Goal: Task Accomplishment & Management: Complete application form

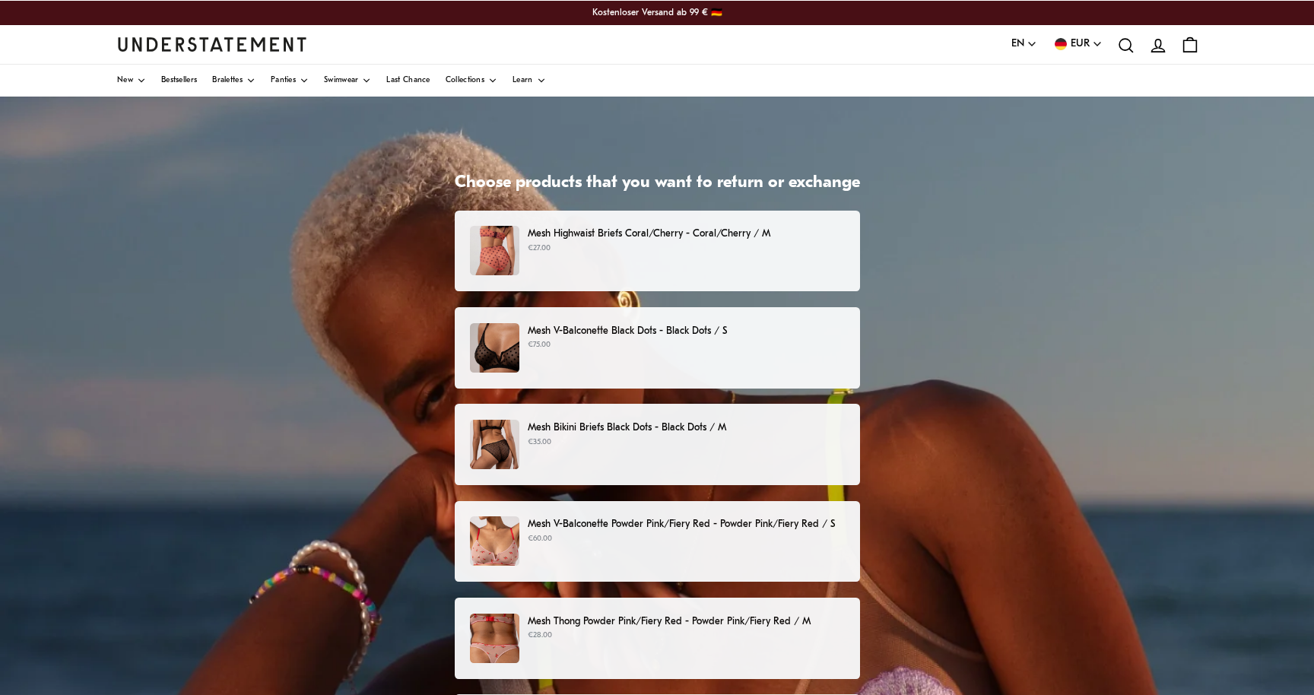
click at [748, 263] on div "Mesh Highwaist Briefs Coral/Cherry - Coral/Cherry / M €27.00" at bounding box center [656, 250] width 373 height 49
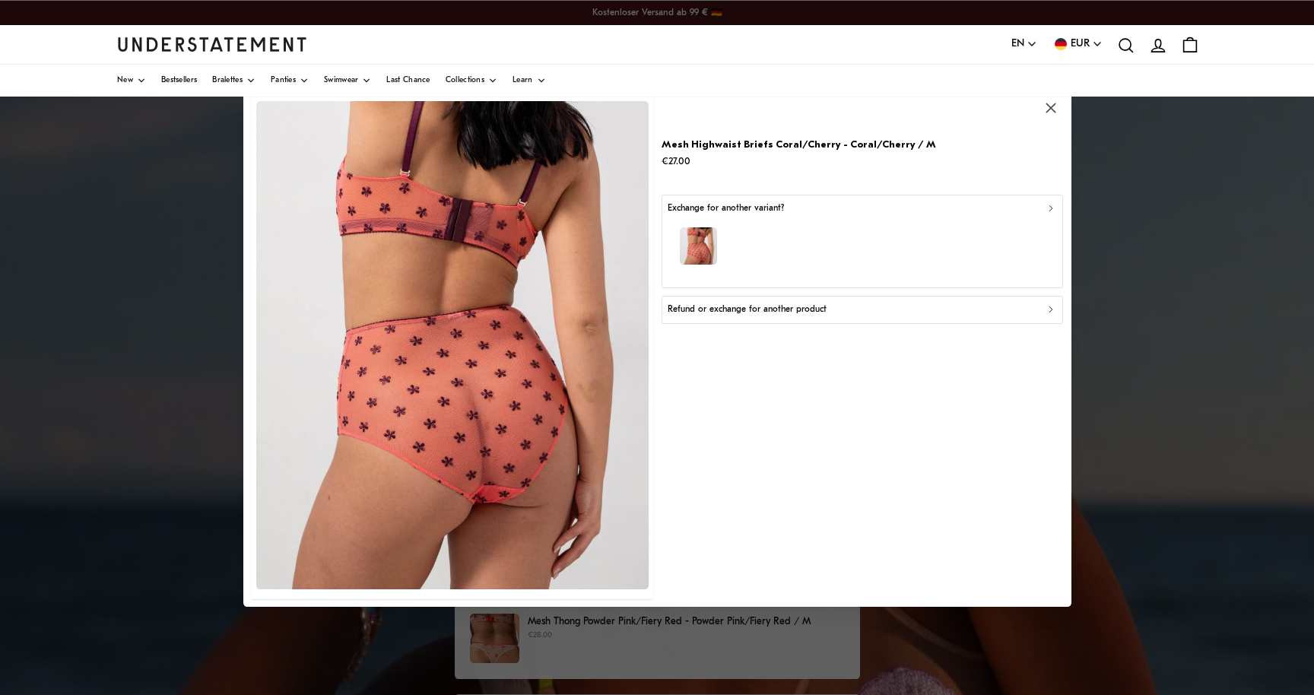
click at [792, 313] on p "Refund or exchange for another product" at bounding box center [747, 310] width 159 height 14
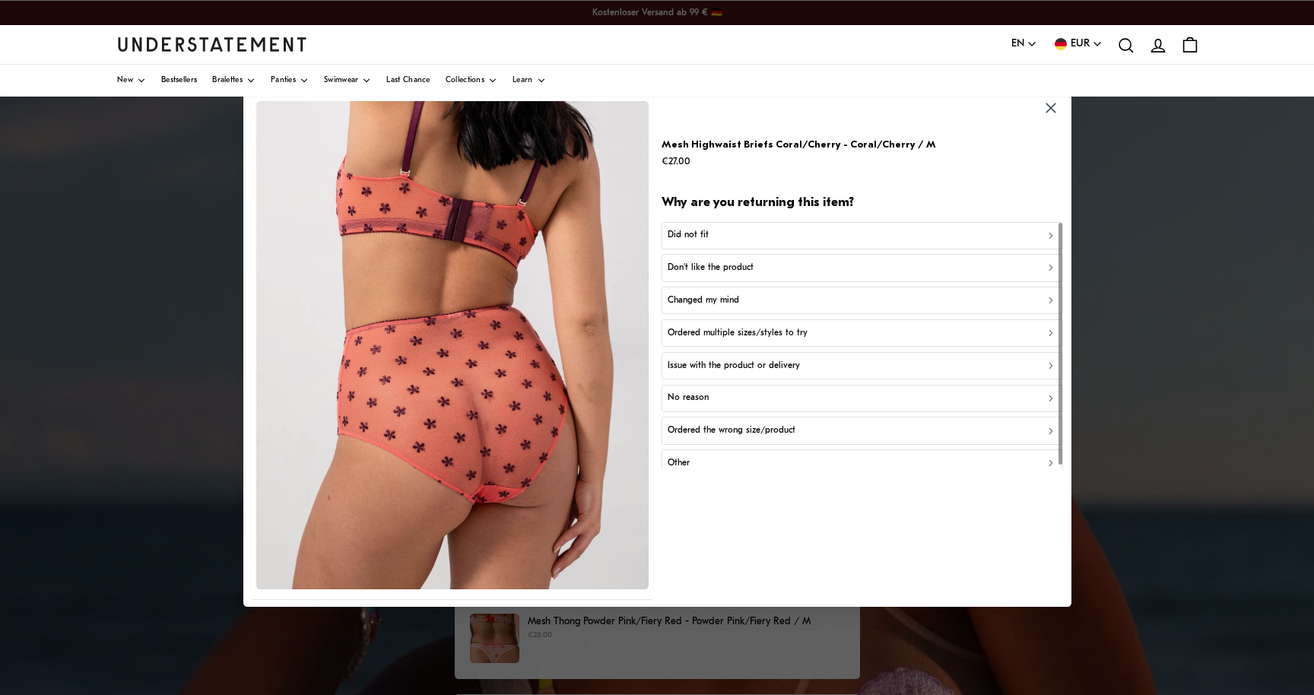
click at [780, 268] on div "Don't like the product" at bounding box center [862, 268] width 389 height 14
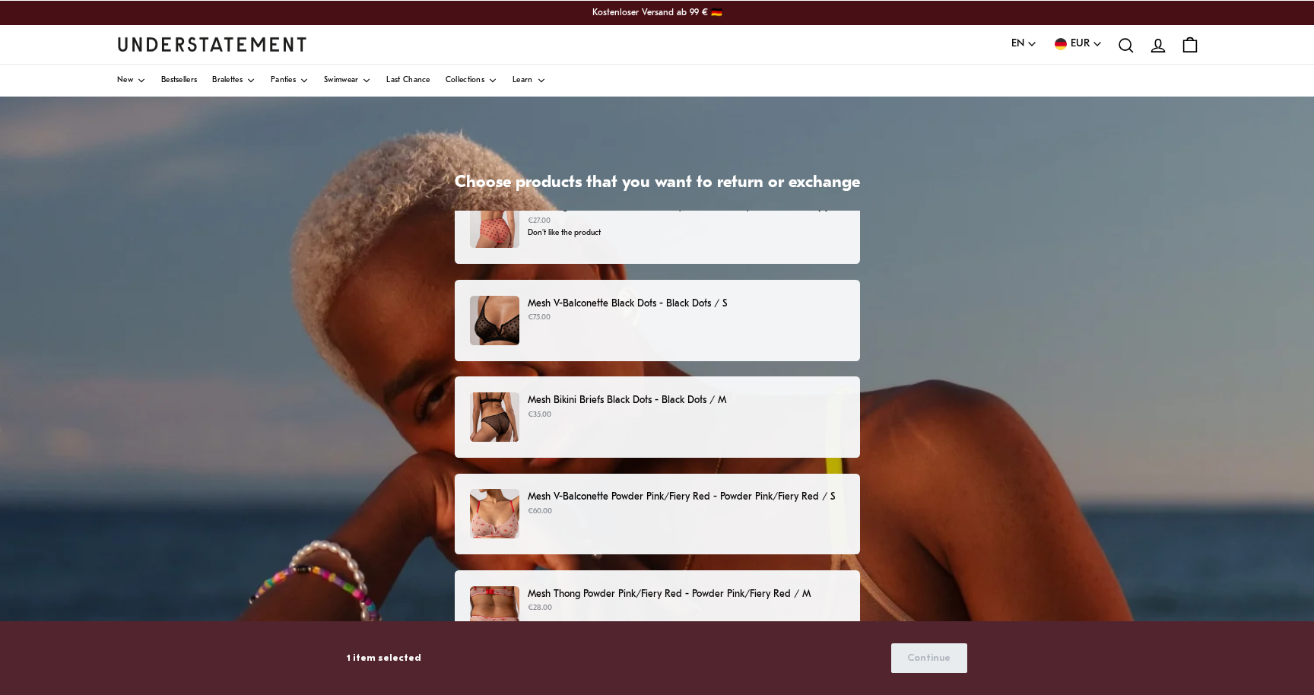
scroll to position [37, 0]
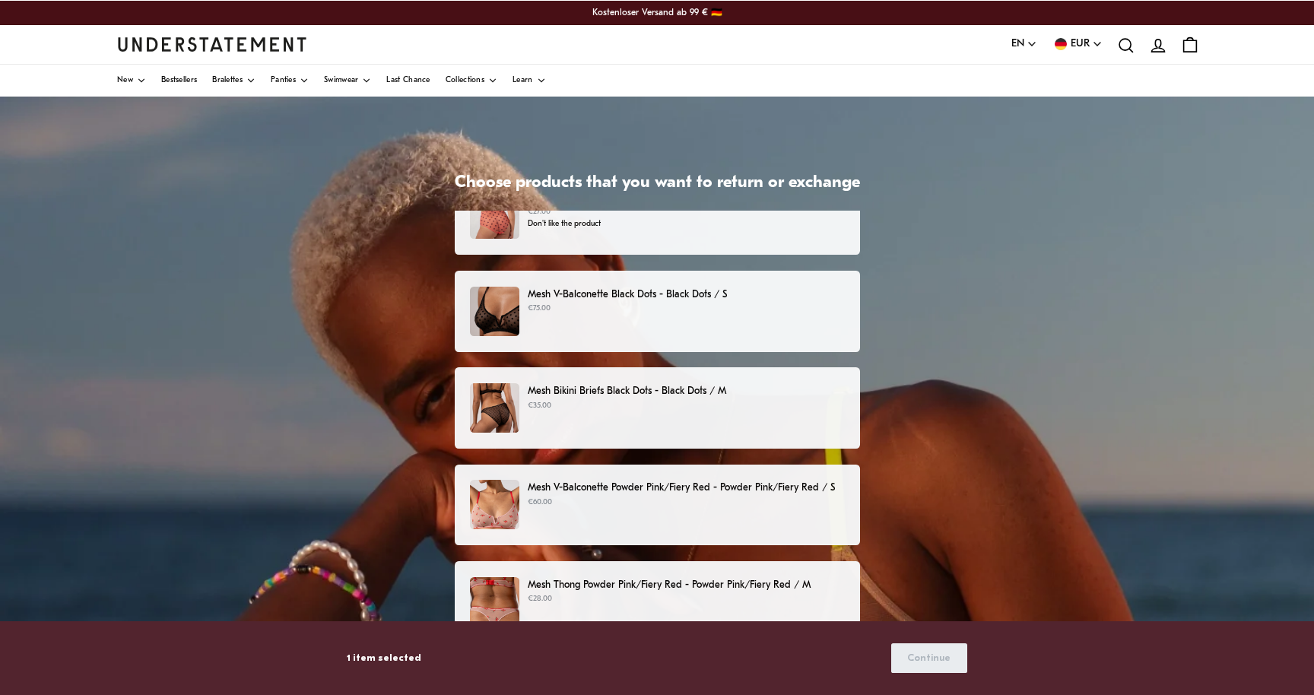
click at [741, 306] on p "€75.00" at bounding box center [686, 309] width 316 height 12
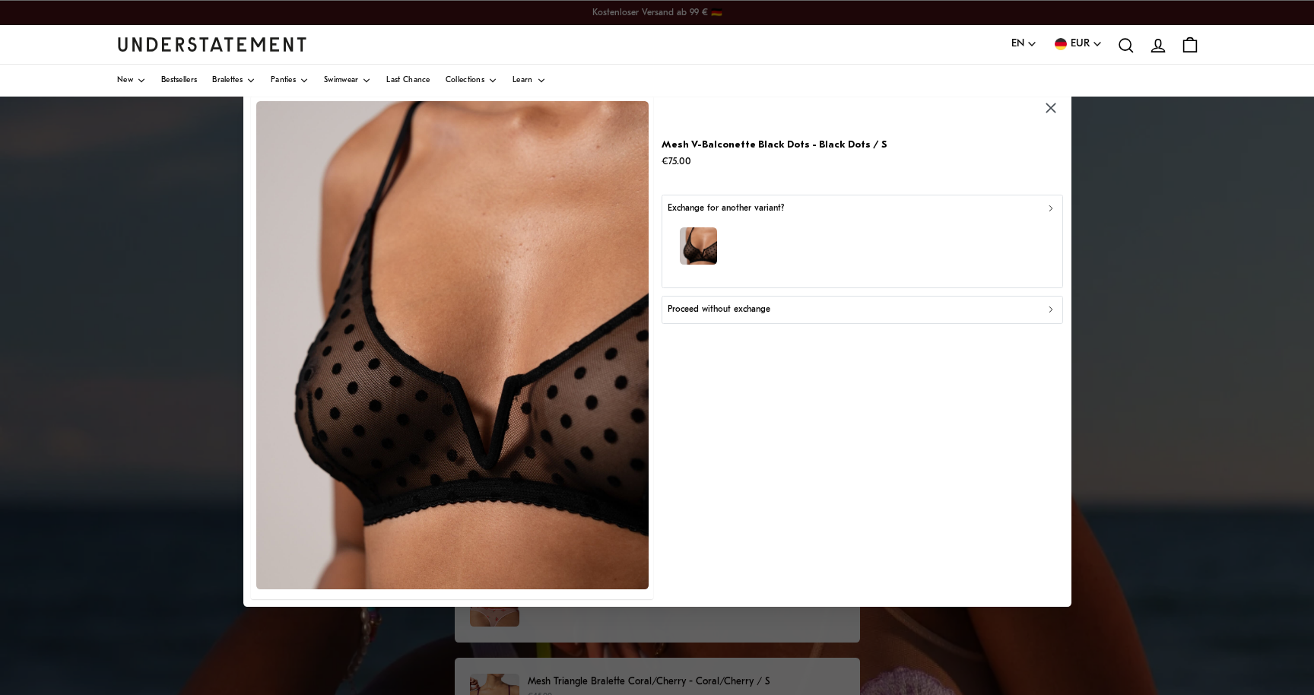
click at [751, 313] on p "Proceed without exchange" at bounding box center [719, 310] width 103 height 14
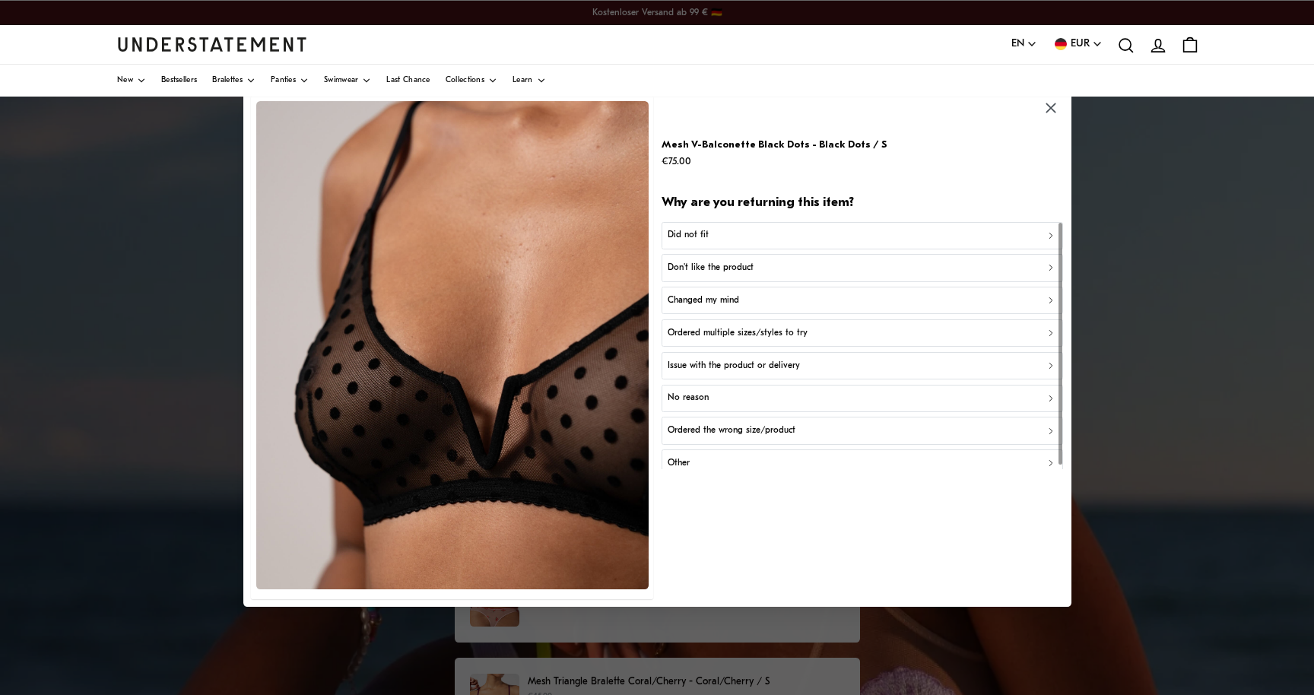
click at [749, 234] on div "Did not fit" at bounding box center [862, 235] width 389 height 14
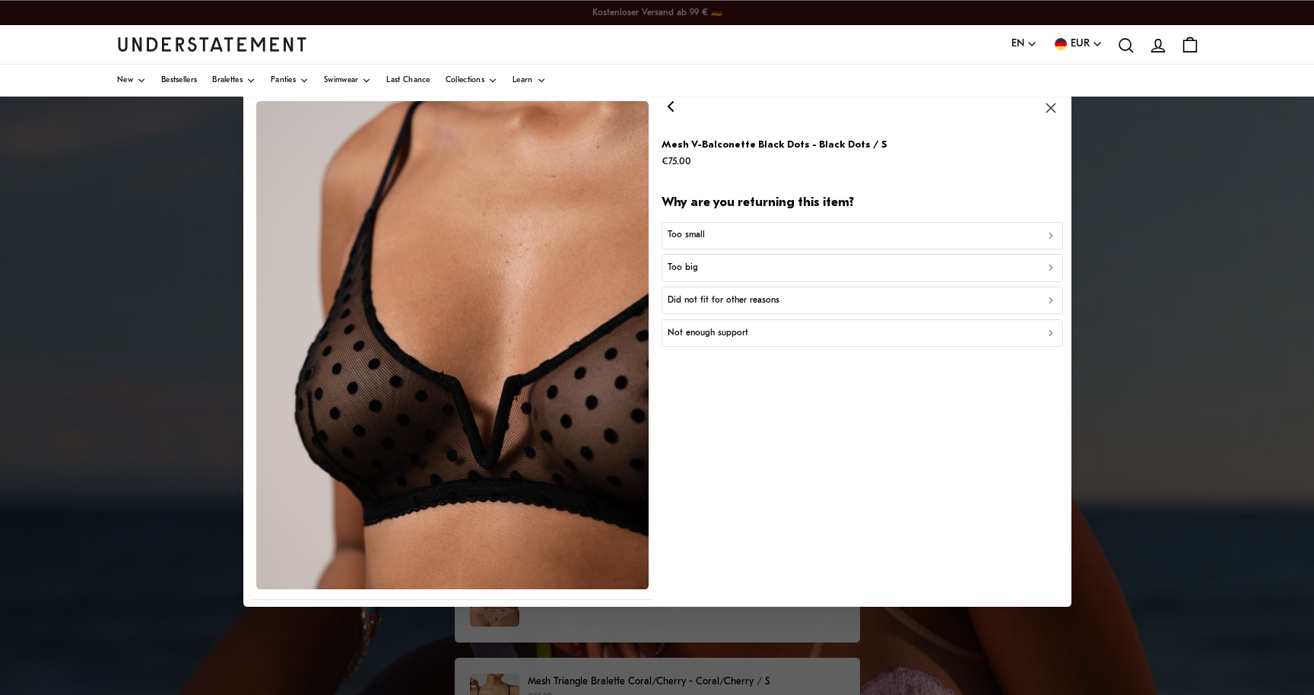
click at [744, 329] on p "Not enough support" at bounding box center [708, 333] width 81 height 14
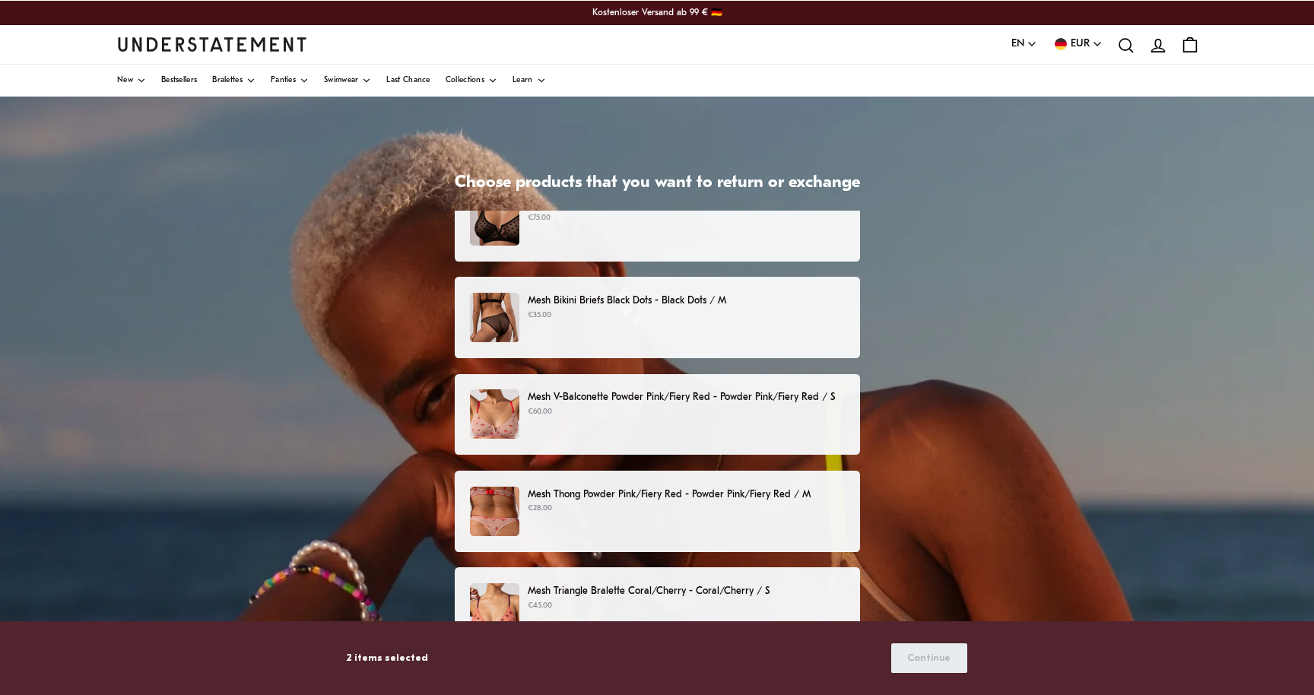
scroll to position [129, 0]
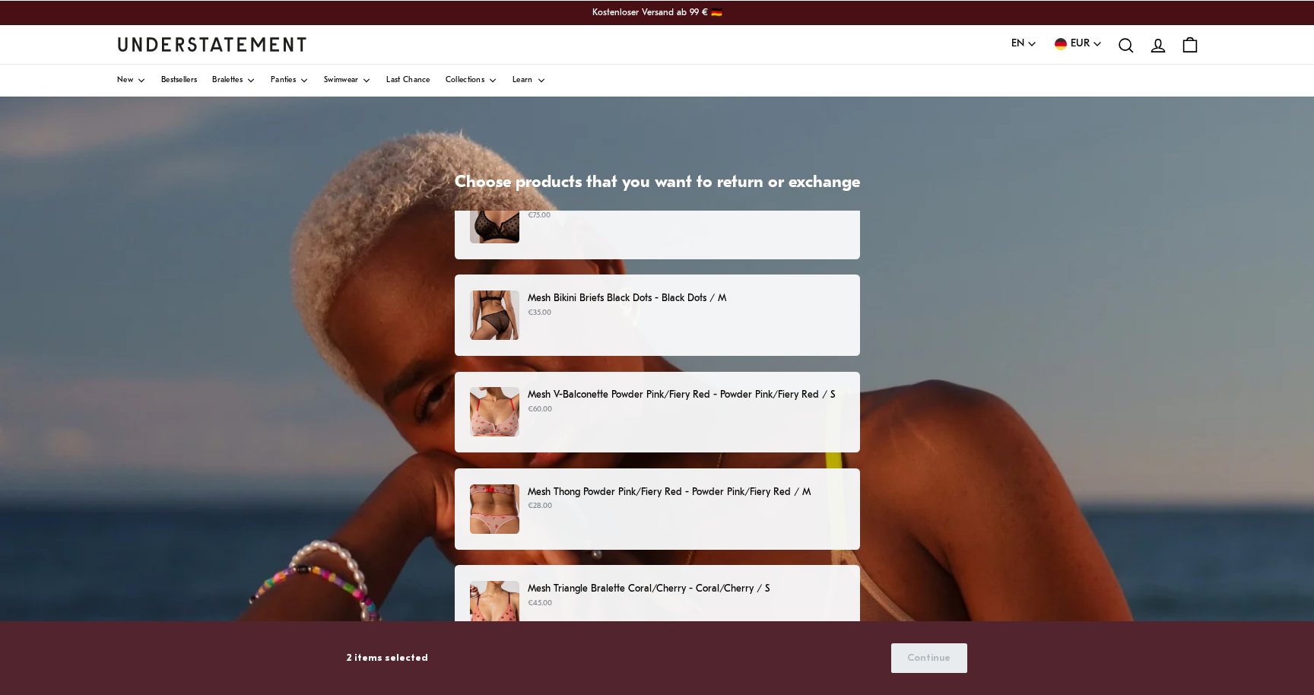
click at [719, 327] on div "Mesh Bikini Briefs Black Dots - Black Dots / M €35.00" at bounding box center [656, 315] width 373 height 49
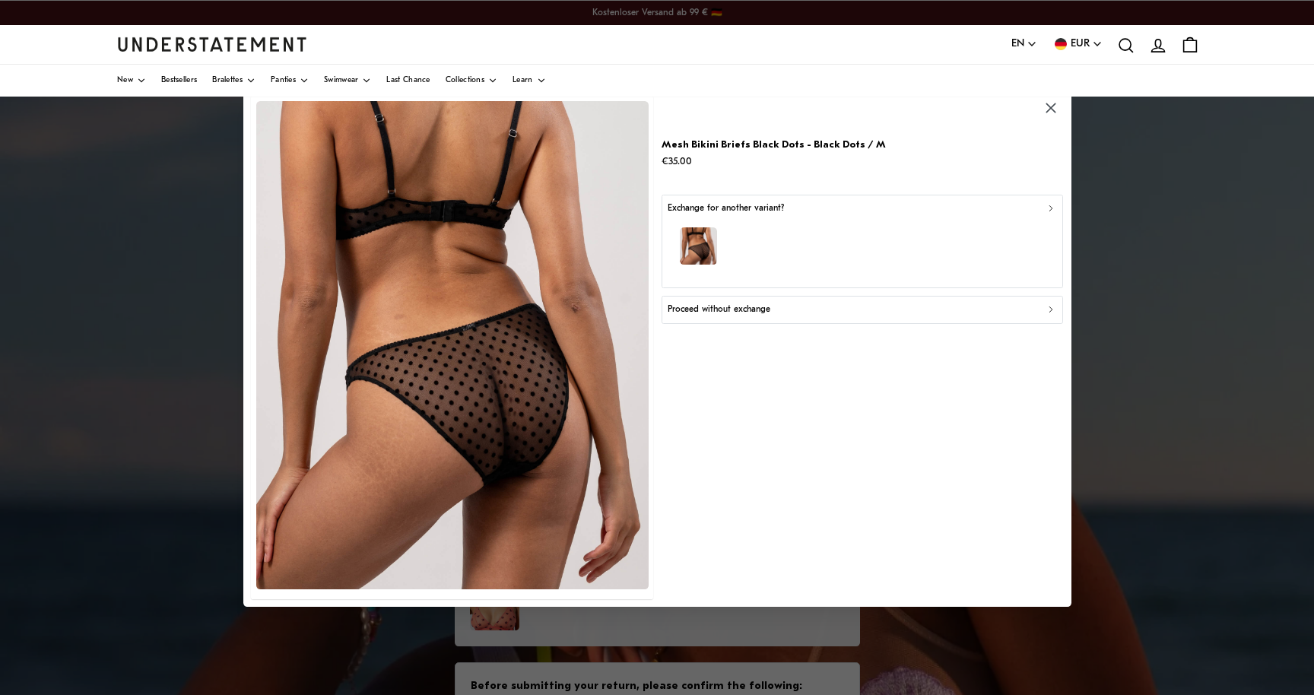
click at [726, 308] on p "Proceed without exchange" at bounding box center [719, 310] width 103 height 14
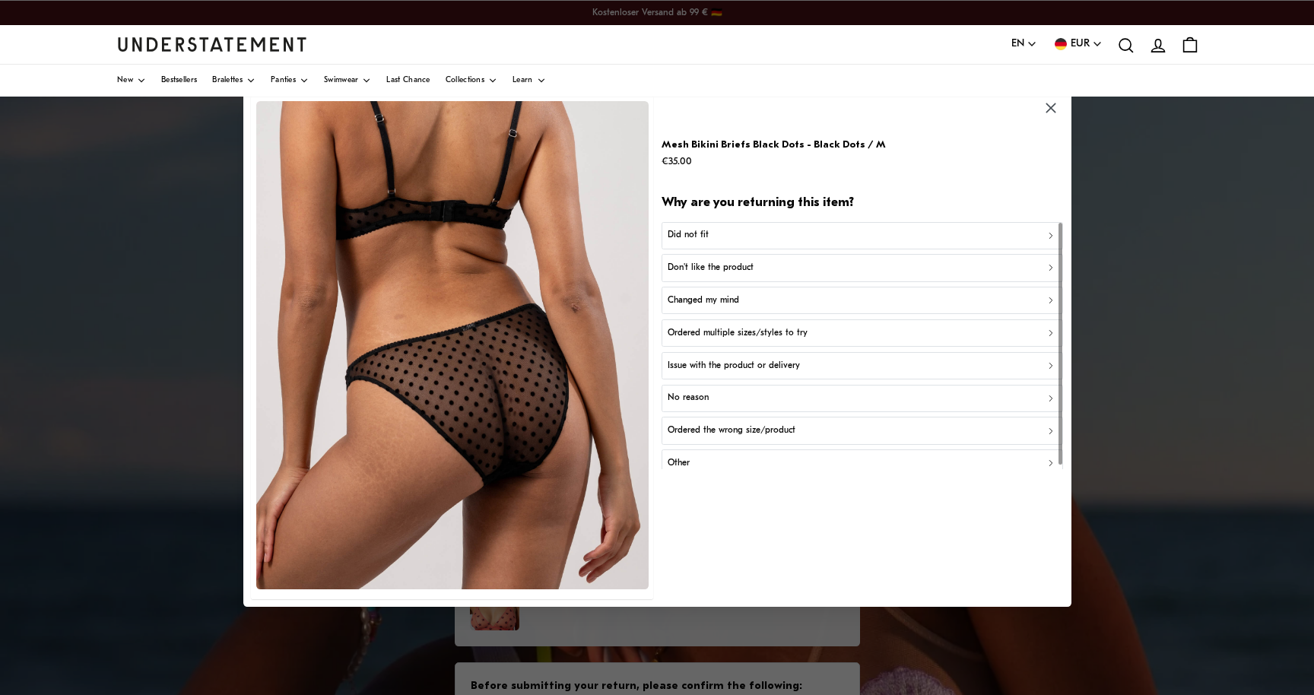
click at [729, 230] on div "Did not fit" at bounding box center [862, 235] width 389 height 14
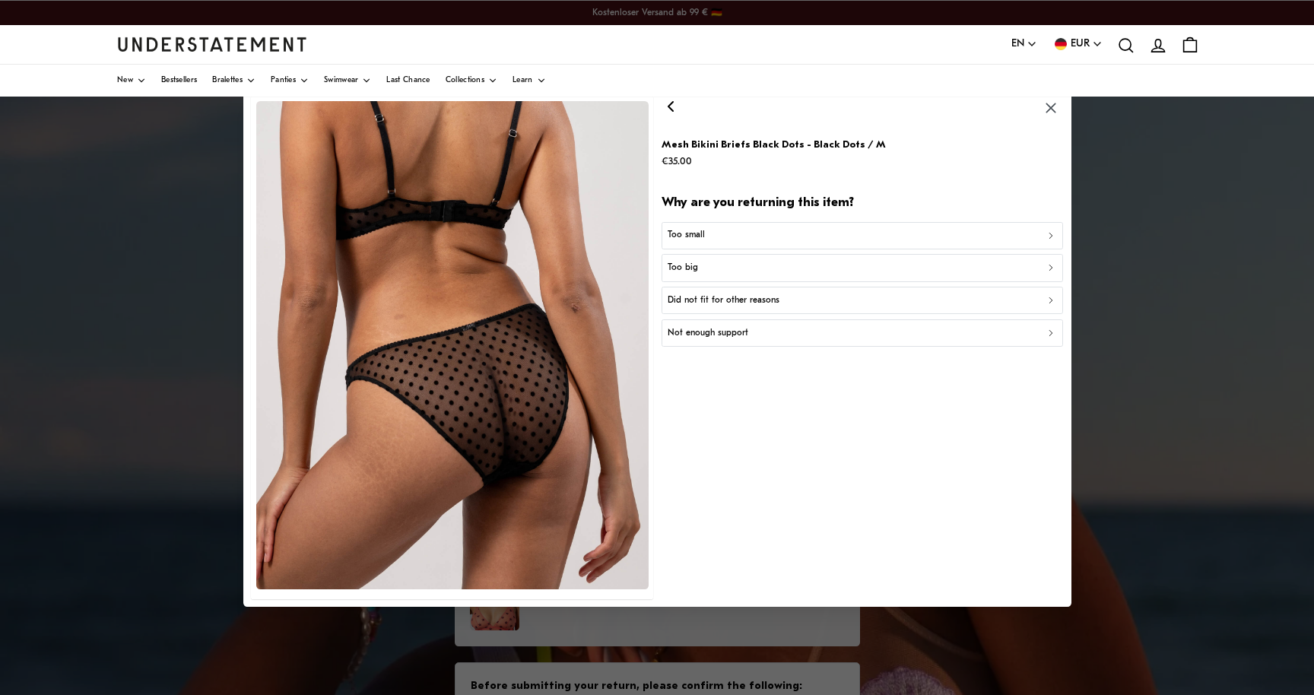
click at [726, 267] on div "Too big" at bounding box center [862, 268] width 389 height 14
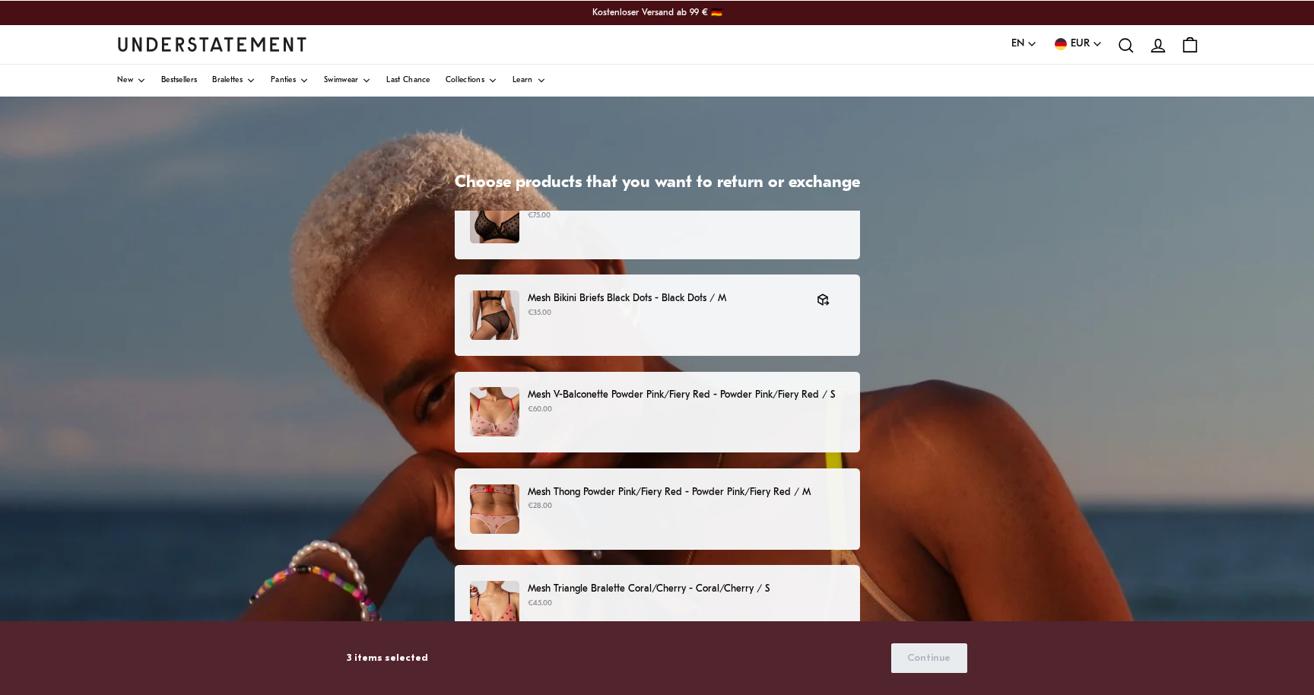
click at [674, 433] on div "Mesh V-Balconette Powder Pink/Fiery Red - Powder Pink/Fiery Red / S €60.00" at bounding box center [656, 411] width 373 height 49
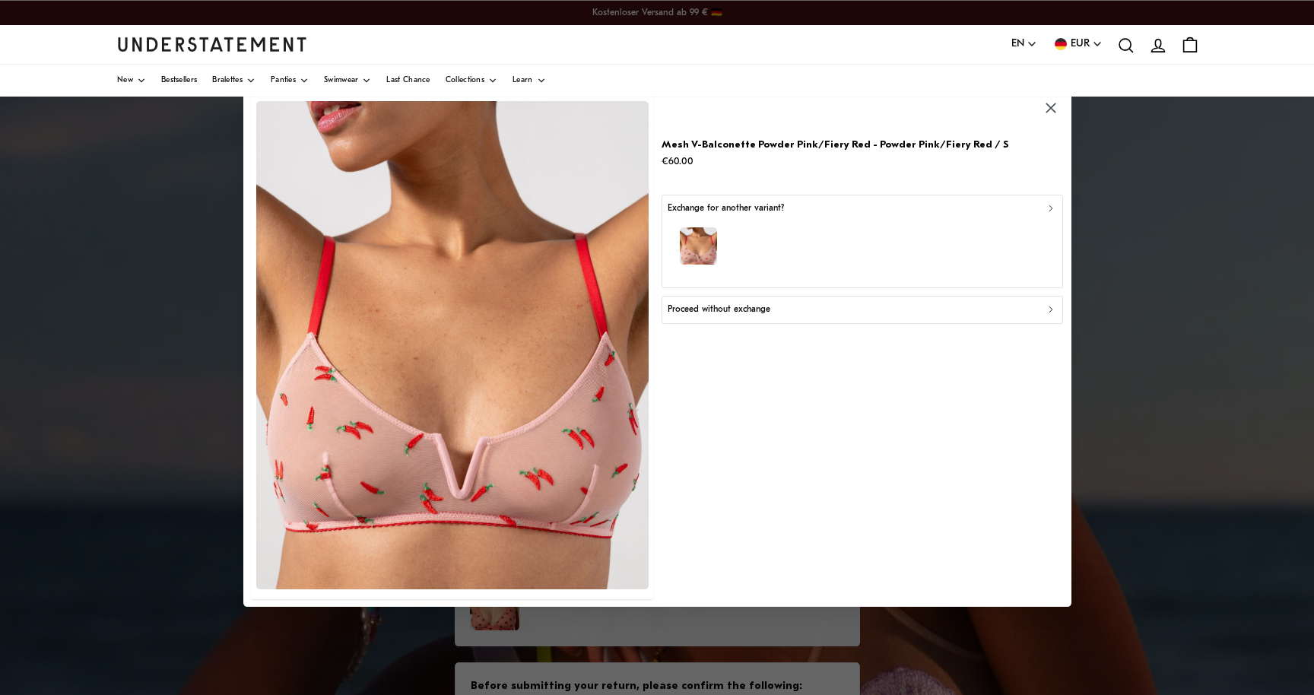
click at [733, 312] on p "Proceed without exchange" at bounding box center [719, 310] width 103 height 14
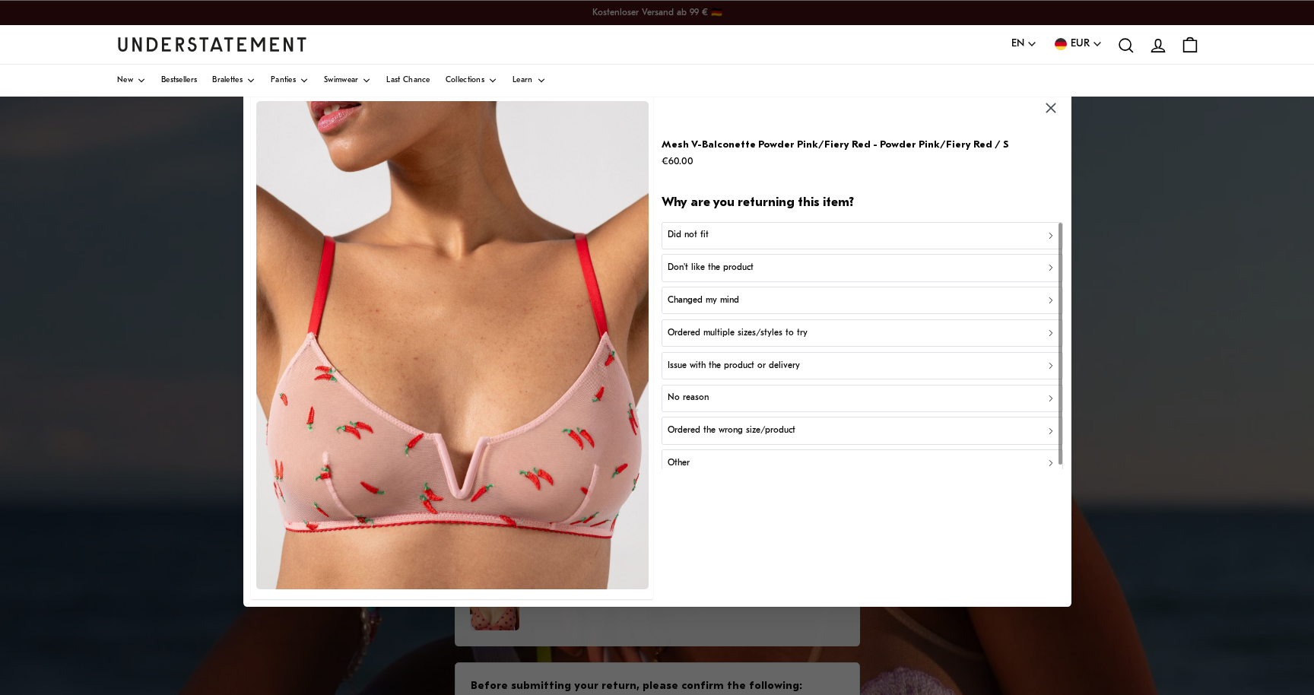
click at [736, 240] on div "Did not fit" at bounding box center [862, 235] width 389 height 14
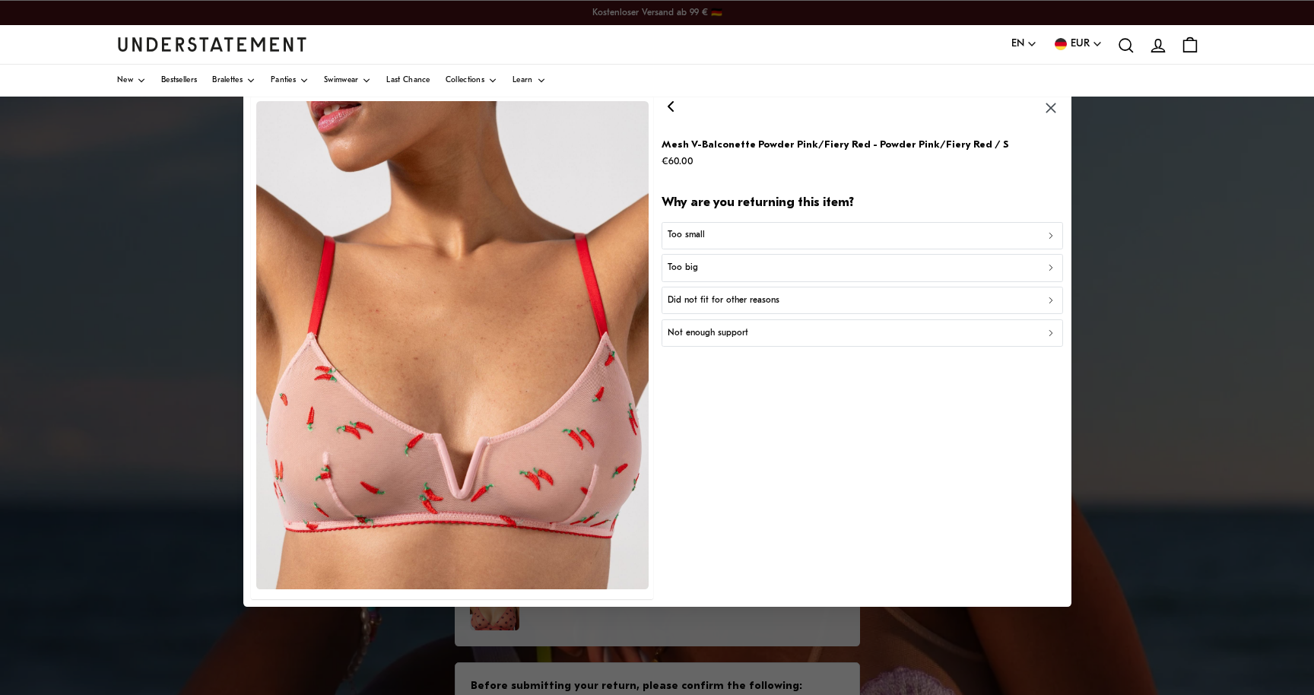
click at [740, 297] on p "Did not fit for other reasons" at bounding box center [724, 301] width 112 height 14
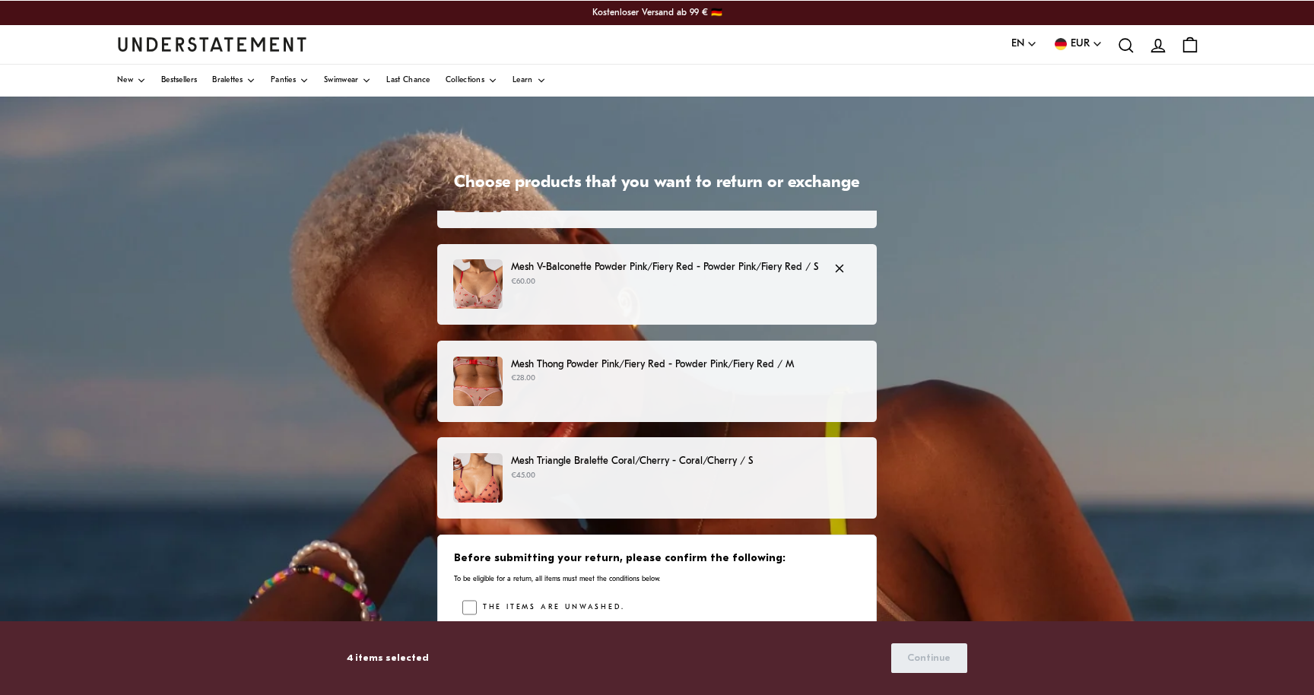
scroll to position [261, 0]
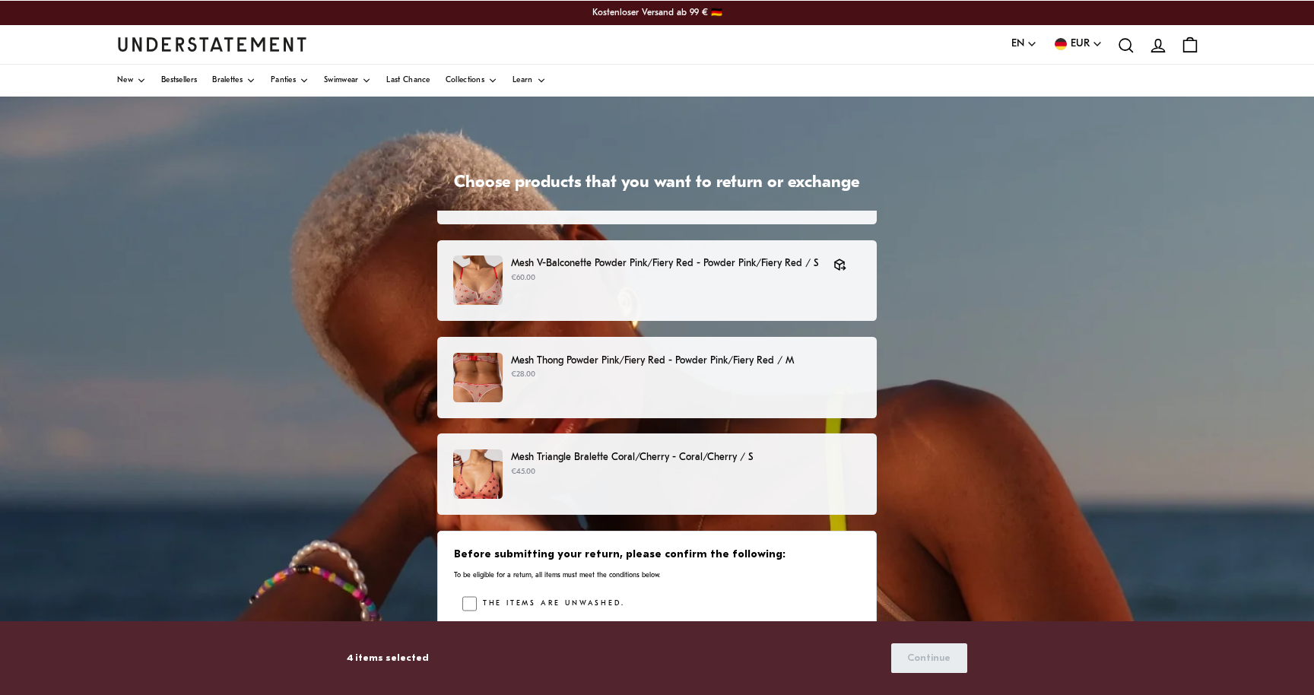
click at [771, 383] on div "Mesh Thong Powder Pink/Fiery Red - Powder Pink/Fiery Red / M €28.00" at bounding box center [657, 377] width 408 height 49
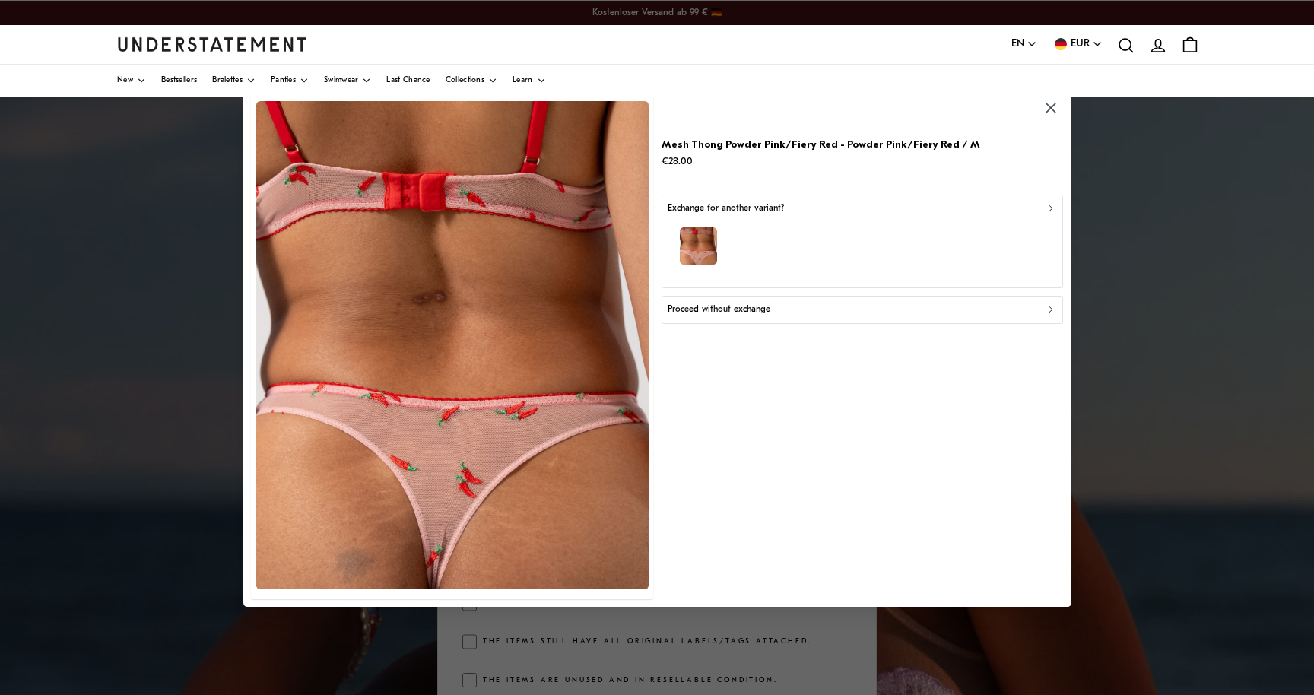
click at [754, 314] on p "Proceed without exchange" at bounding box center [719, 310] width 103 height 14
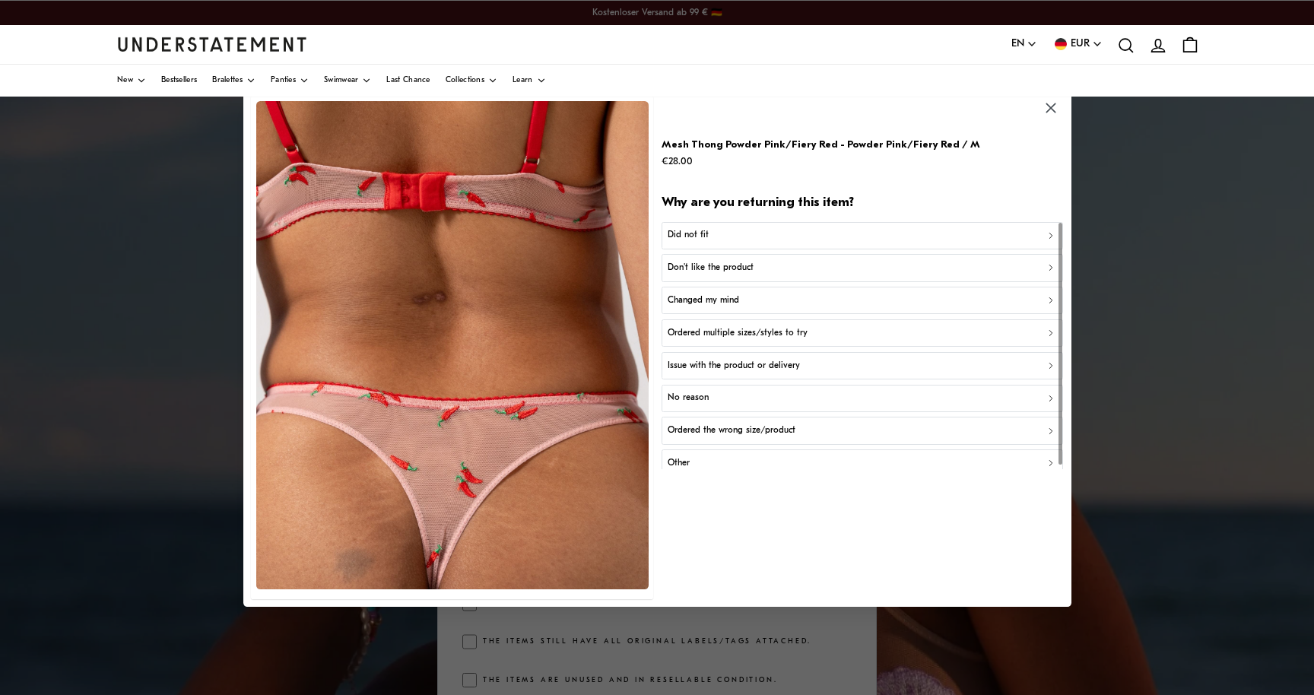
click at [761, 268] on div "Don't like the product" at bounding box center [862, 268] width 389 height 14
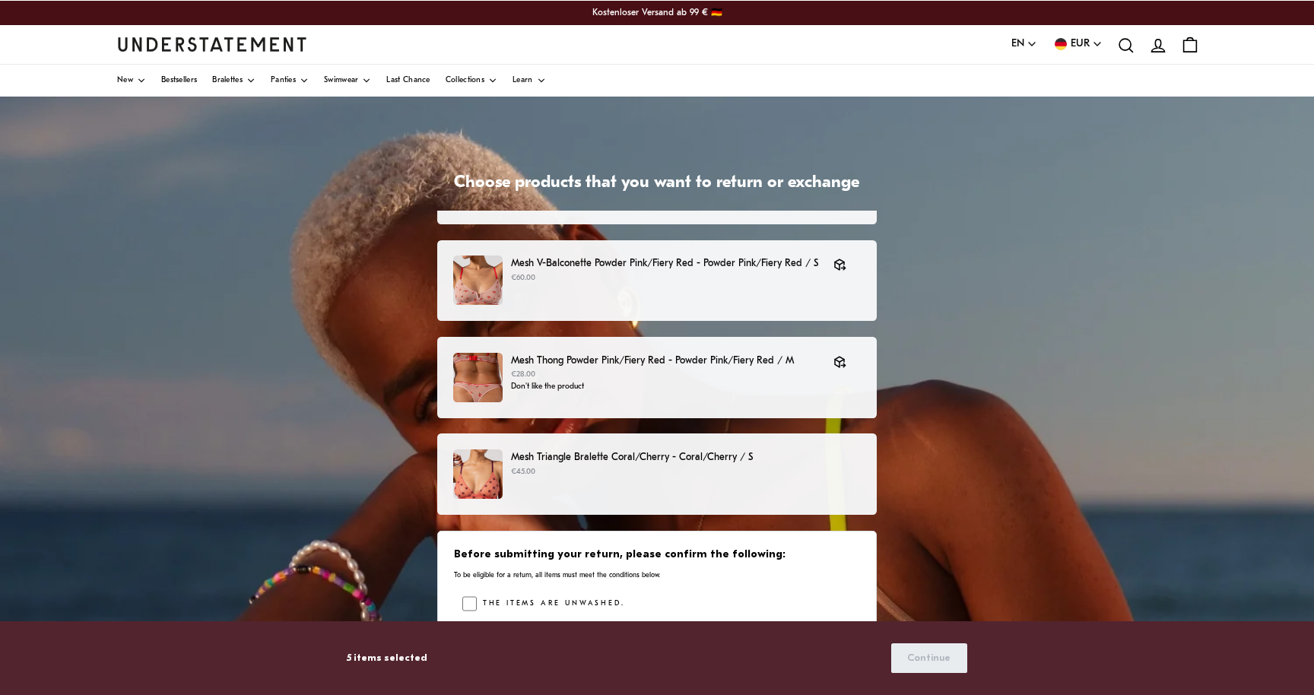
click at [668, 493] on div "Mesh Triangle Bralette Coral/Cherry - Coral/Cherry / S €45.00" at bounding box center [657, 473] width 408 height 49
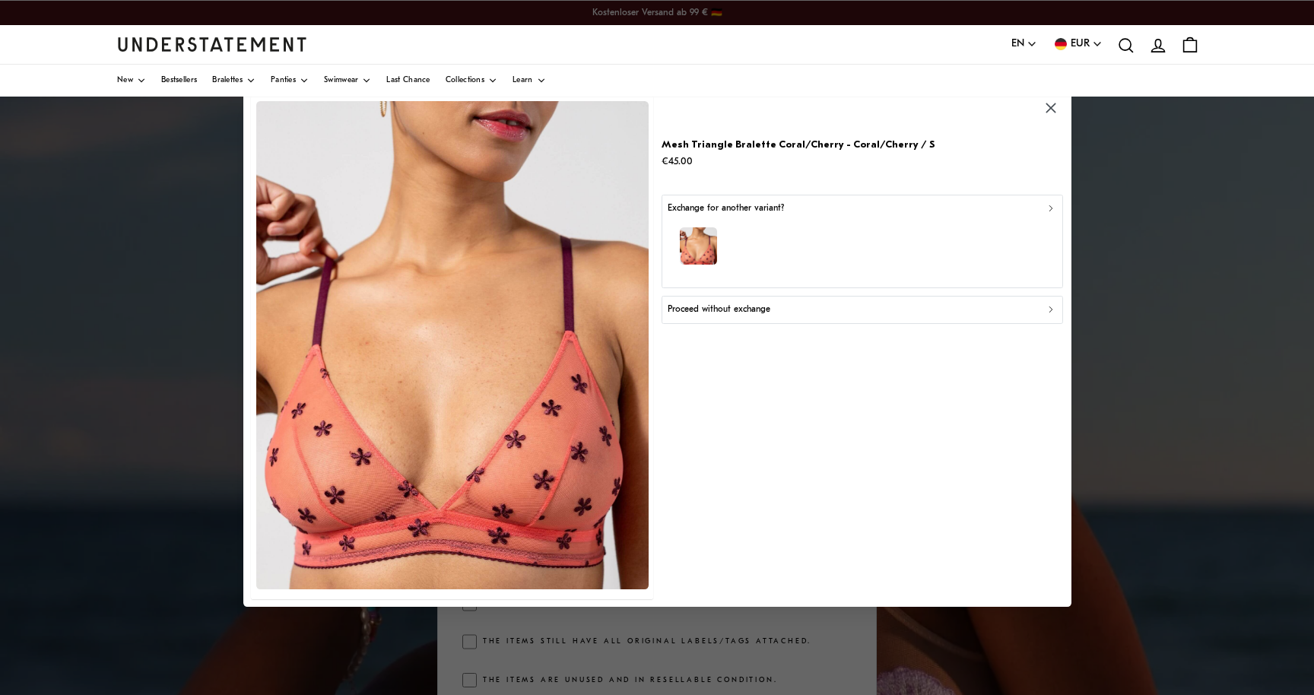
click at [751, 310] on p "Proceed without exchange" at bounding box center [719, 310] width 103 height 14
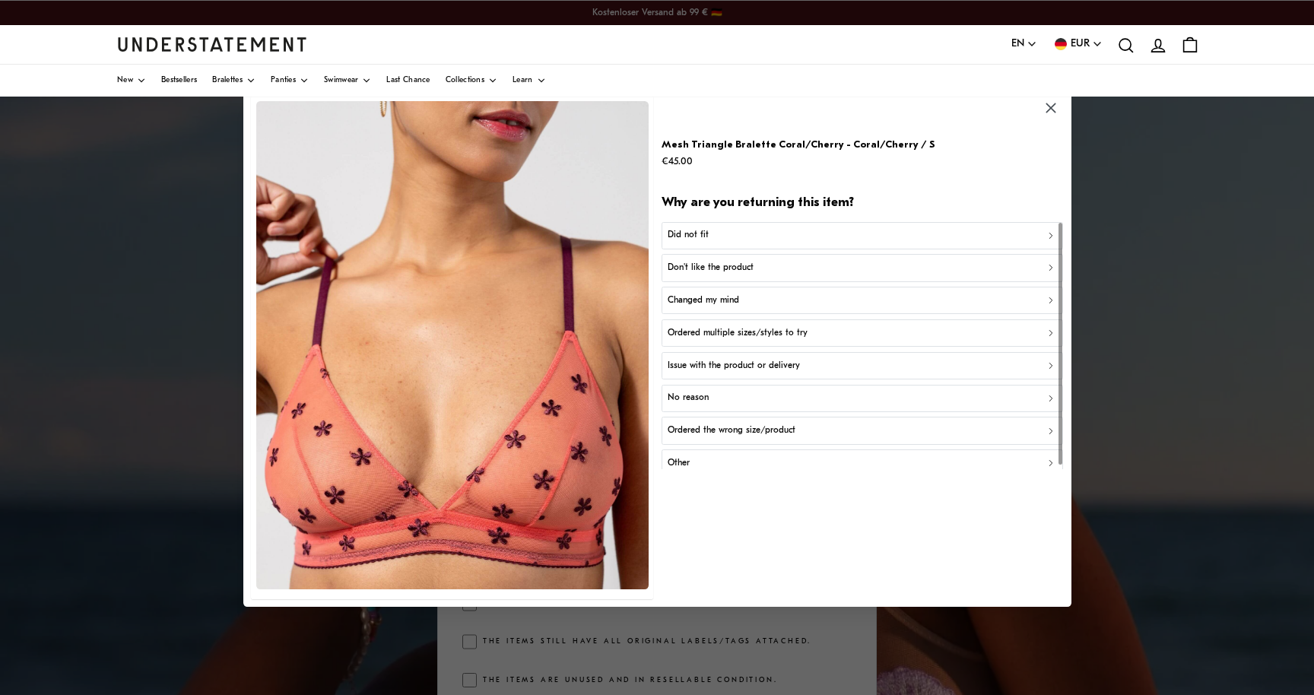
click at [753, 235] on div "Did not fit" at bounding box center [862, 235] width 389 height 14
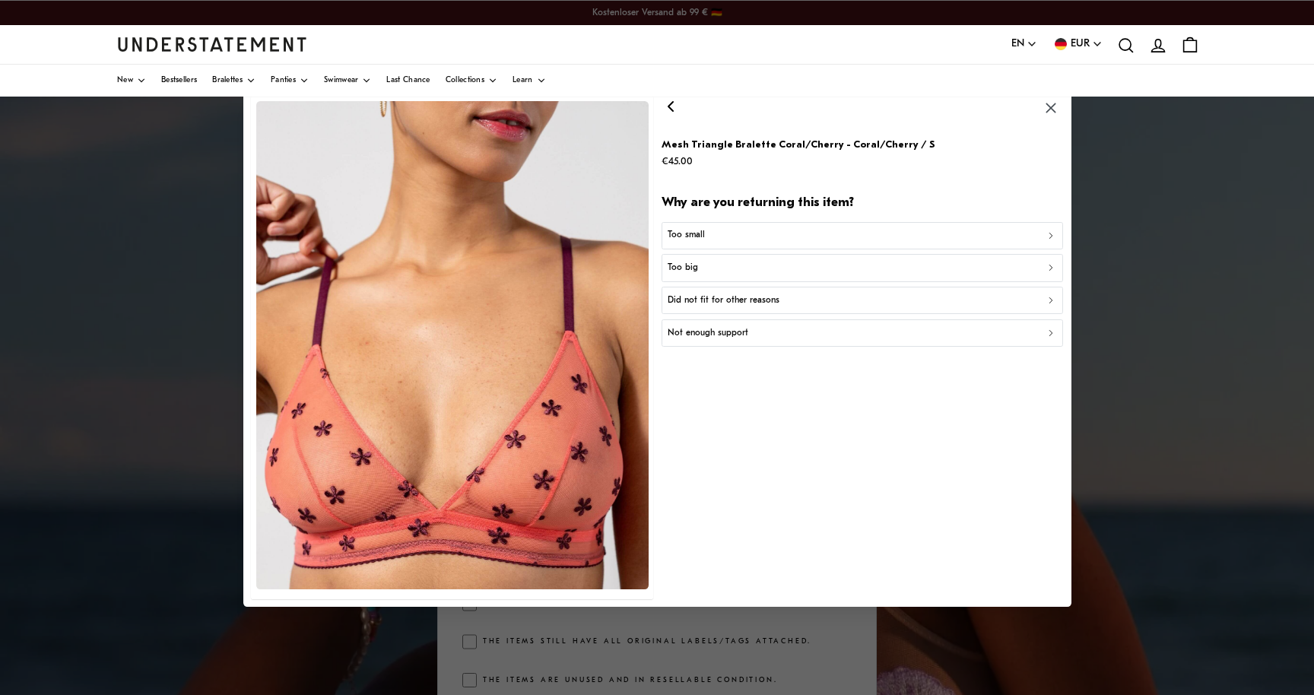
click at [757, 300] on p "Did not fit for other reasons" at bounding box center [724, 301] width 112 height 14
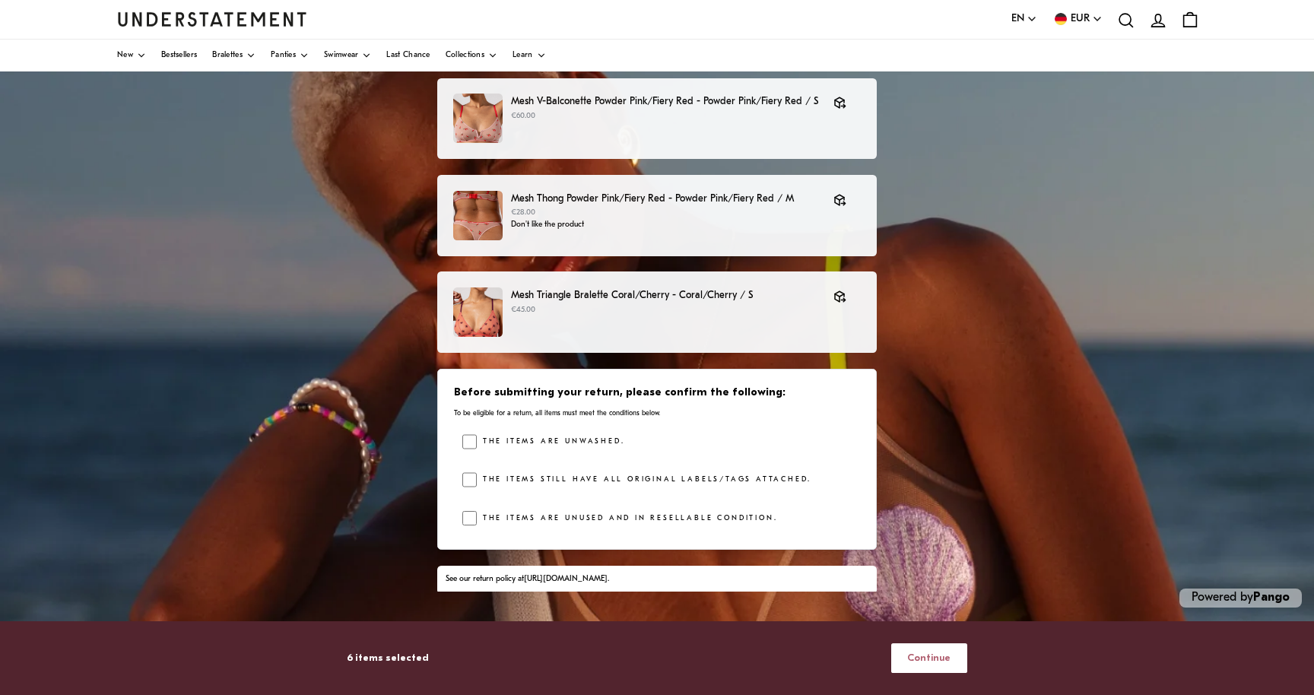
scroll to position [162, 0]
click at [951, 658] on span "Continue" at bounding box center [928, 658] width 43 height 28
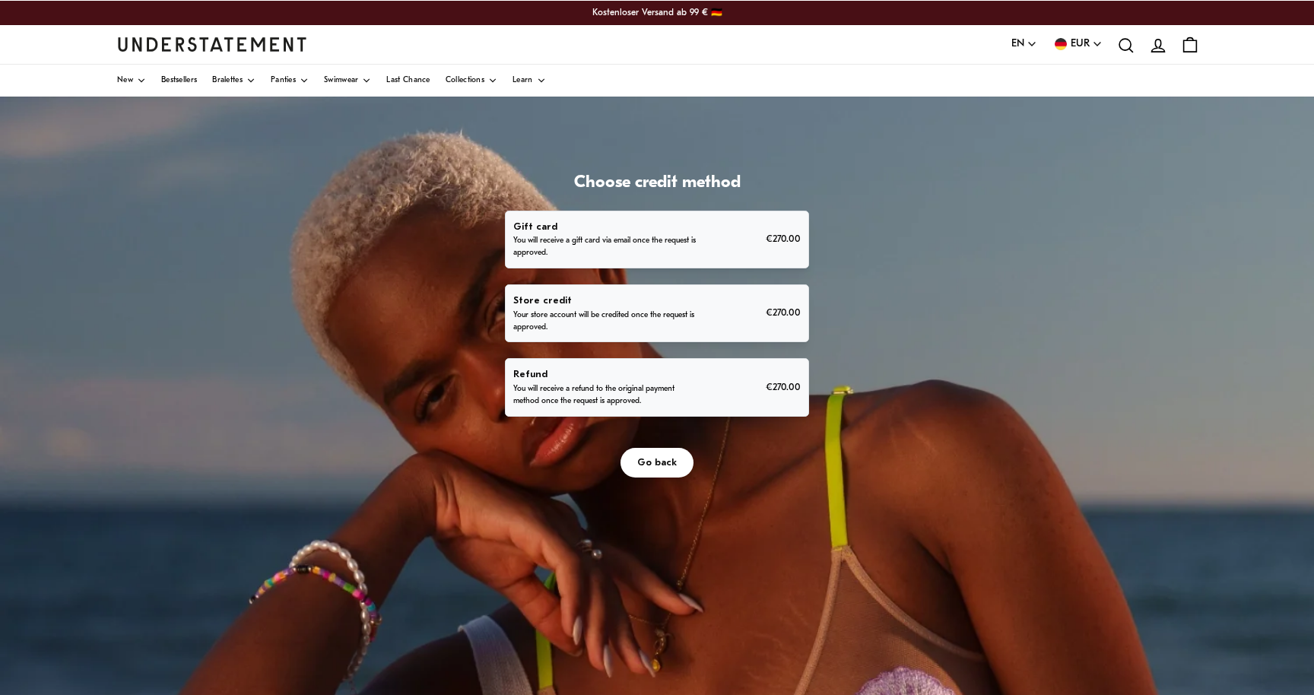
click at [726, 372] on div "Refund You will receive a refund to the original payment method once the reques…" at bounding box center [656, 387] width 287 height 41
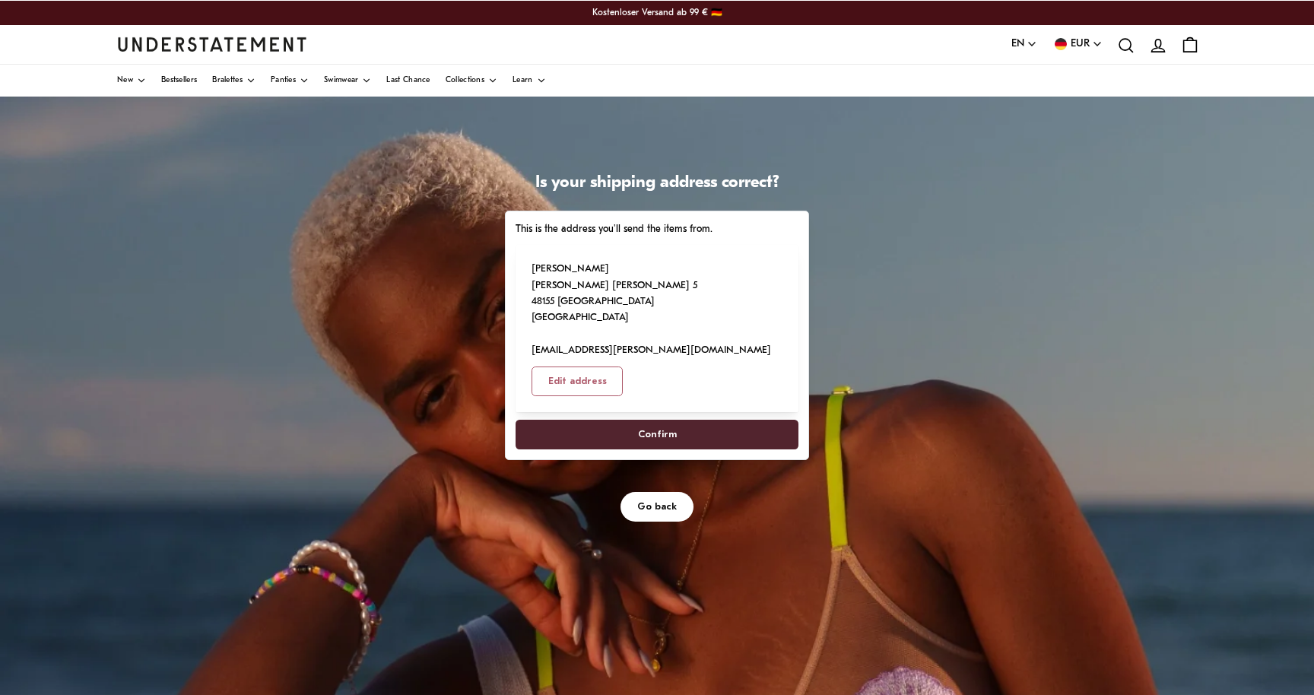
click at [677, 421] on span "Confirm" at bounding box center [656, 435] width 249 height 28
select select "**"
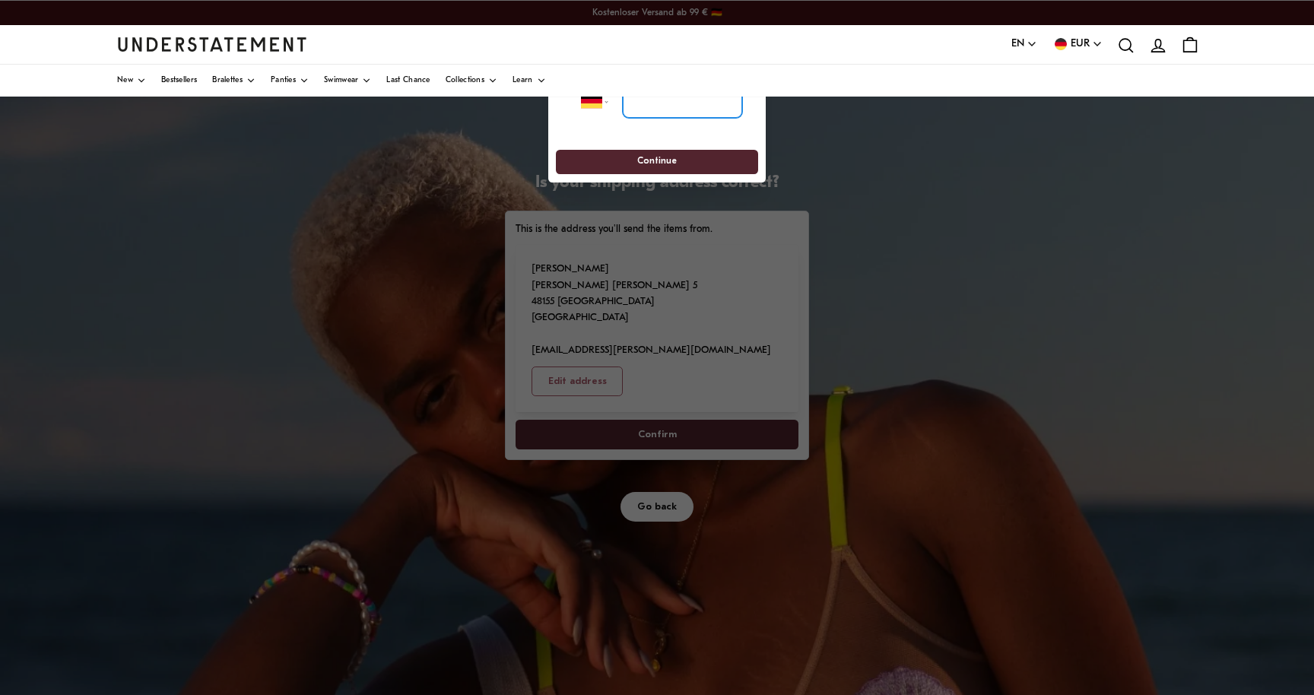
click at [668, 109] on input "tel" at bounding box center [682, 100] width 119 height 33
click at [751, 224] on div at bounding box center [657, 347] width 1314 height 695
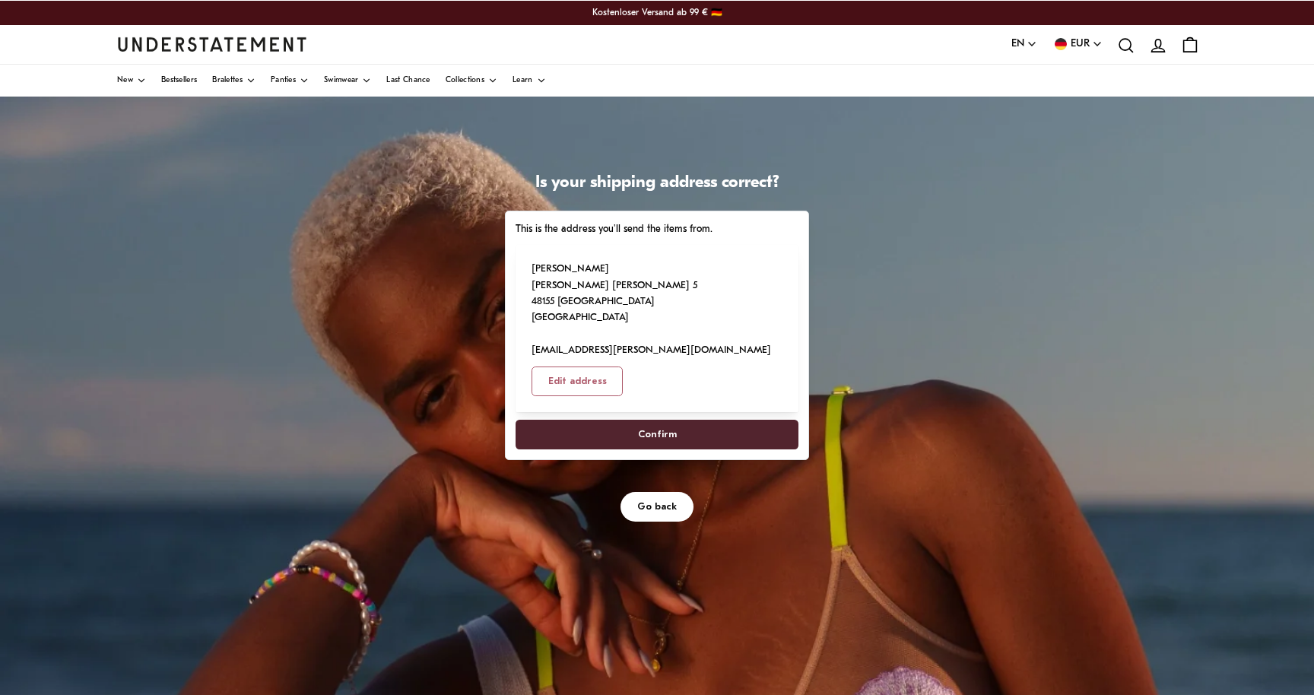
click at [685, 421] on span "Confirm" at bounding box center [656, 435] width 249 height 28
click at [681, 421] on span "Confirm" at bounding box center [656, 435] width 249 height 28
click at [646, 421] on span "Confirm" at bounding box center [657, 435] width 39 height 28
click at [680, 421] on span "Confirm" at bounding box center [656, 435] width 249 height 28
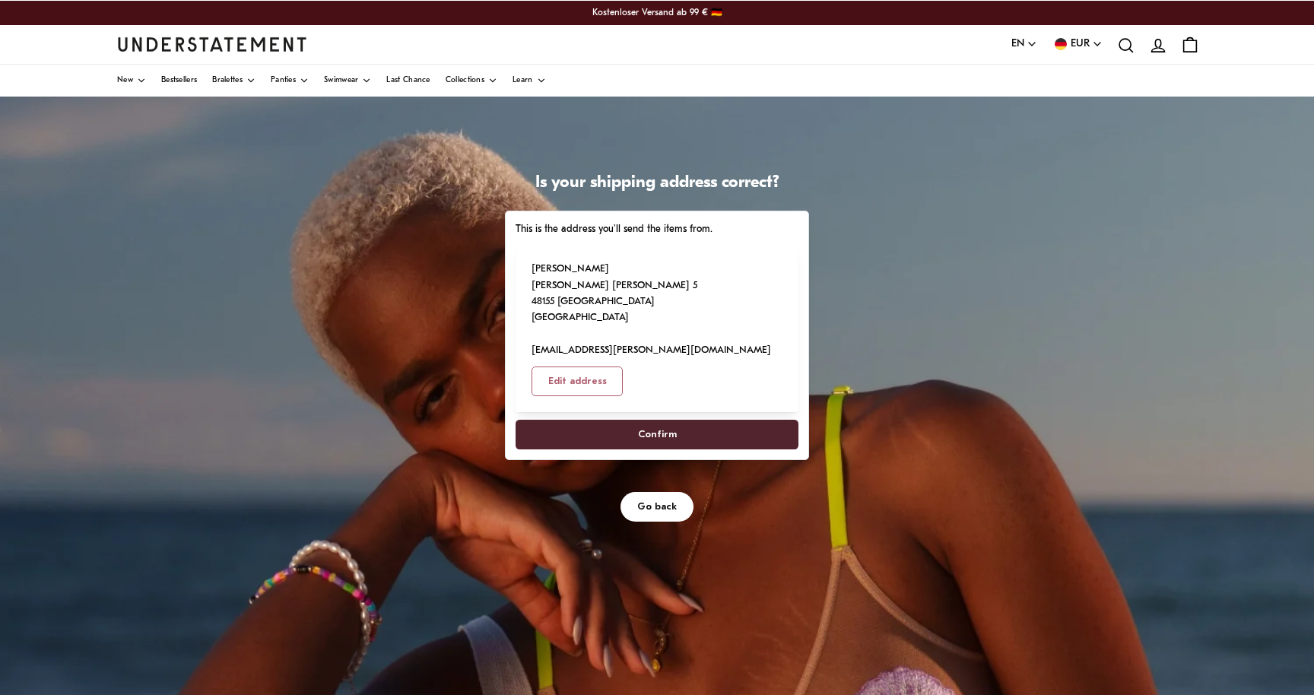
select select "**"
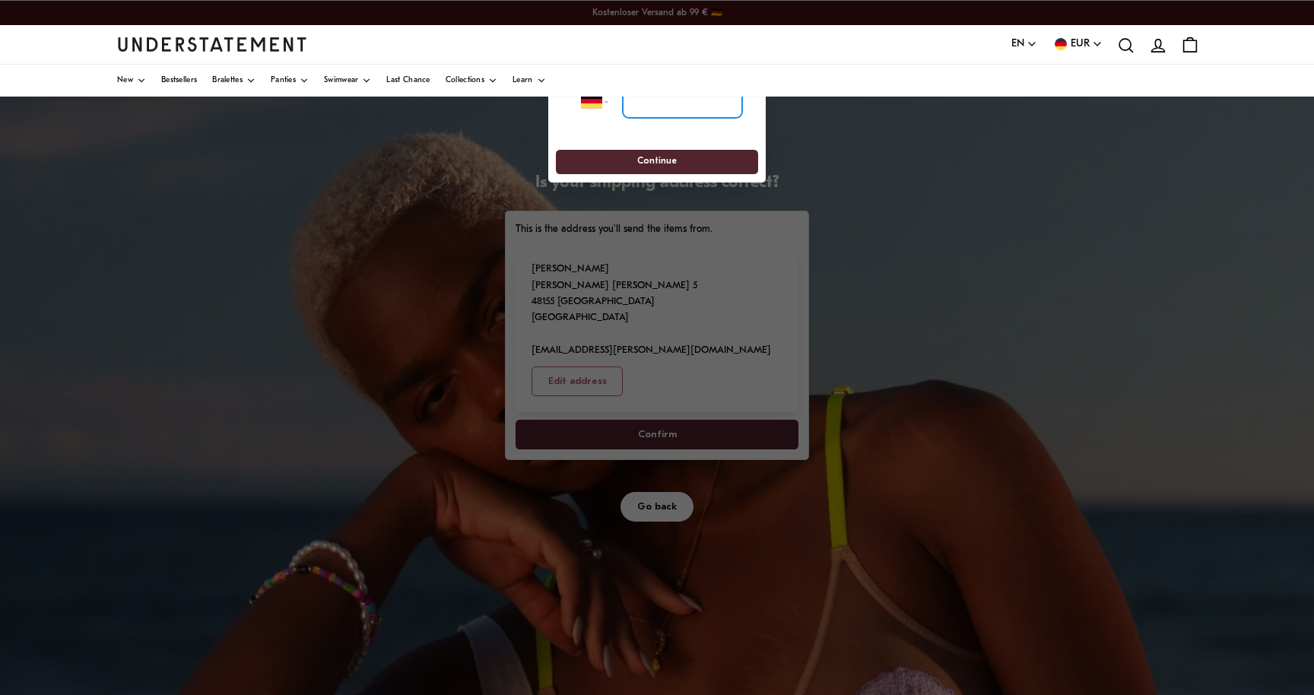
click at [651, 109] on input "tel" at bounding box center [682, 100] width 119 height 33
type input "**********"
click at [675, 161] on span "Continue" at bounding box center [657, 163] width 40 height 24
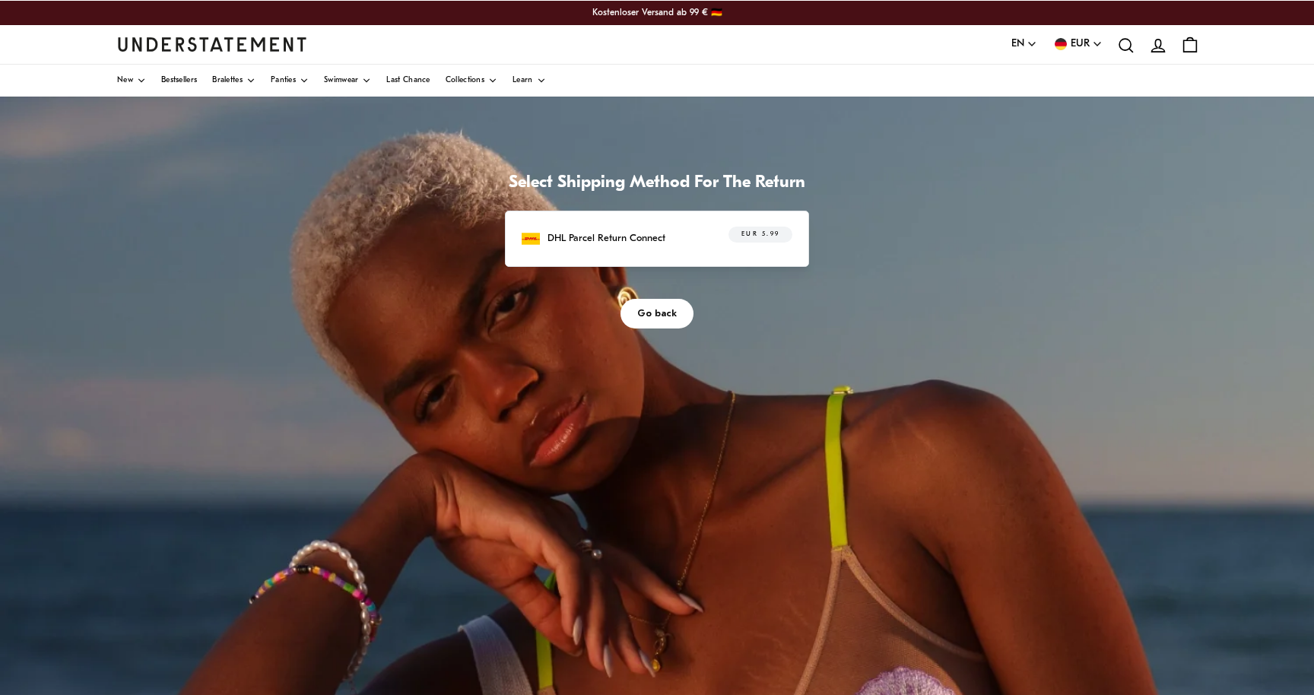
click at [712, 231] on div "EUR 5.99" at bounding box center [752, 239] width 81 height 24
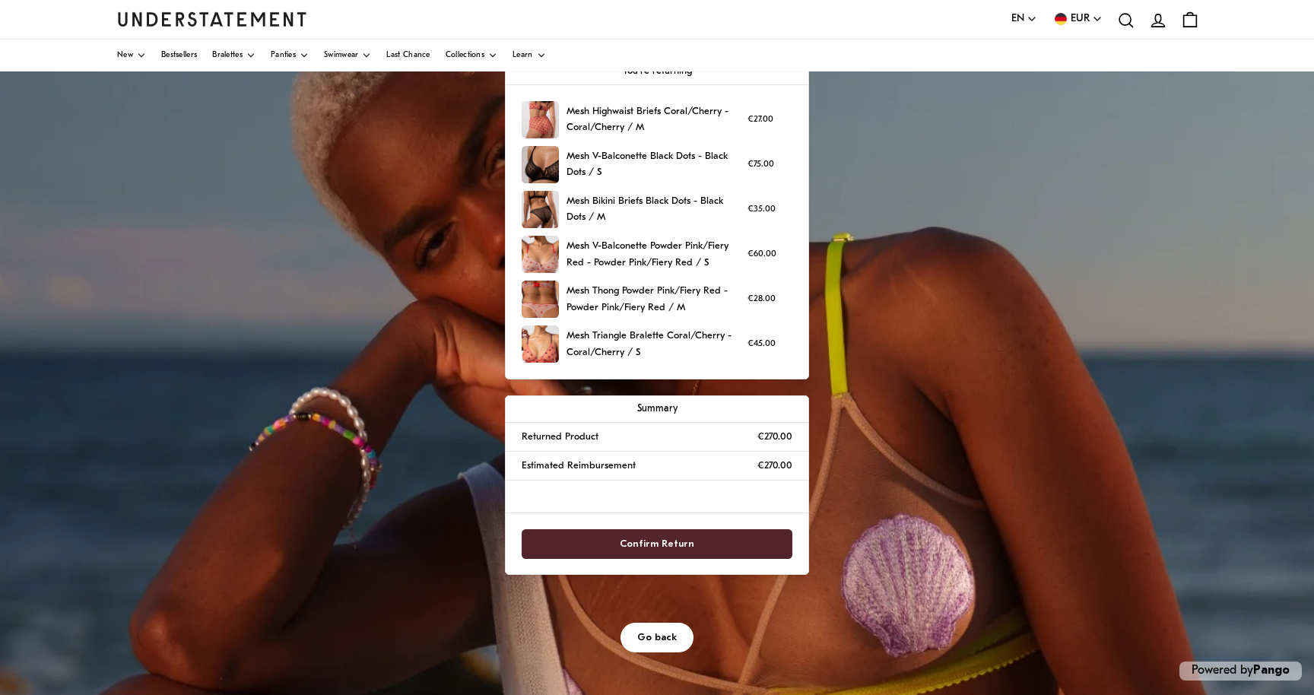
scroll to position [160, 0]
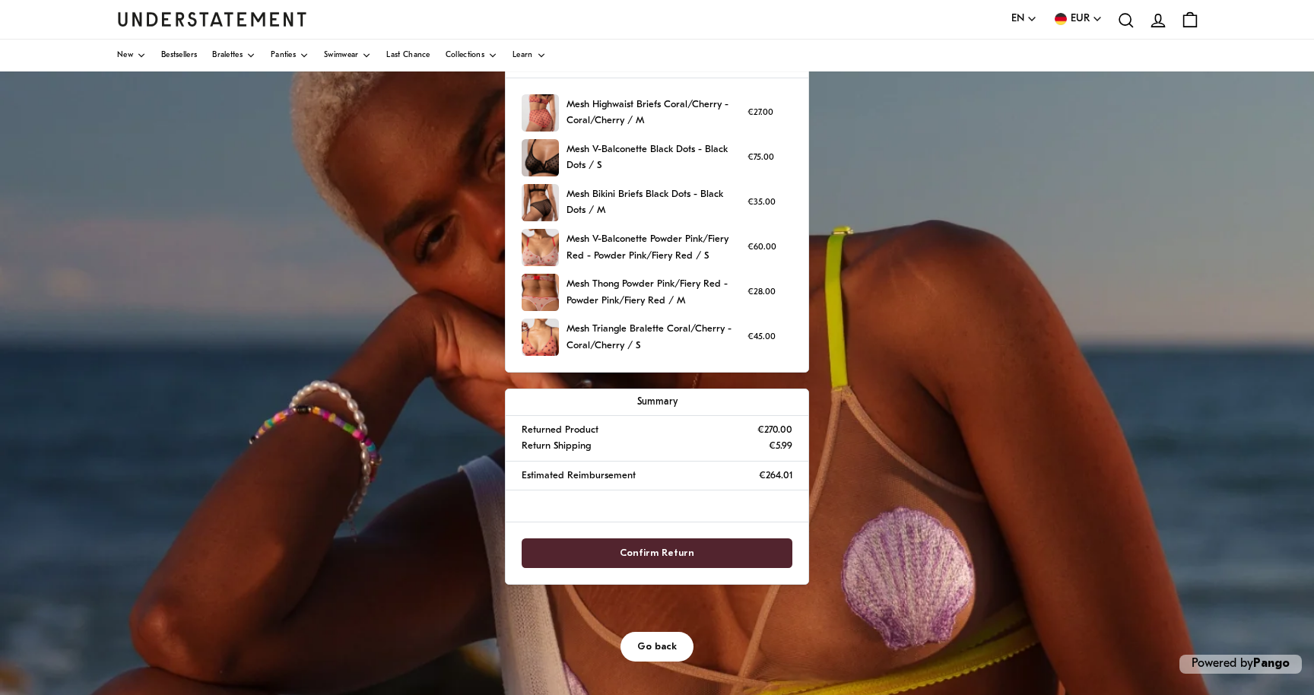
click at [665, 554] on span "Confirm Return" at bounding box center [657, 553] width 75 height 28
click at [681, 550] on span "Confirm Return" at bounding box center [657, 553] width 75 height 28
